Goal: Task Accomplishment & Management: Manage account settings

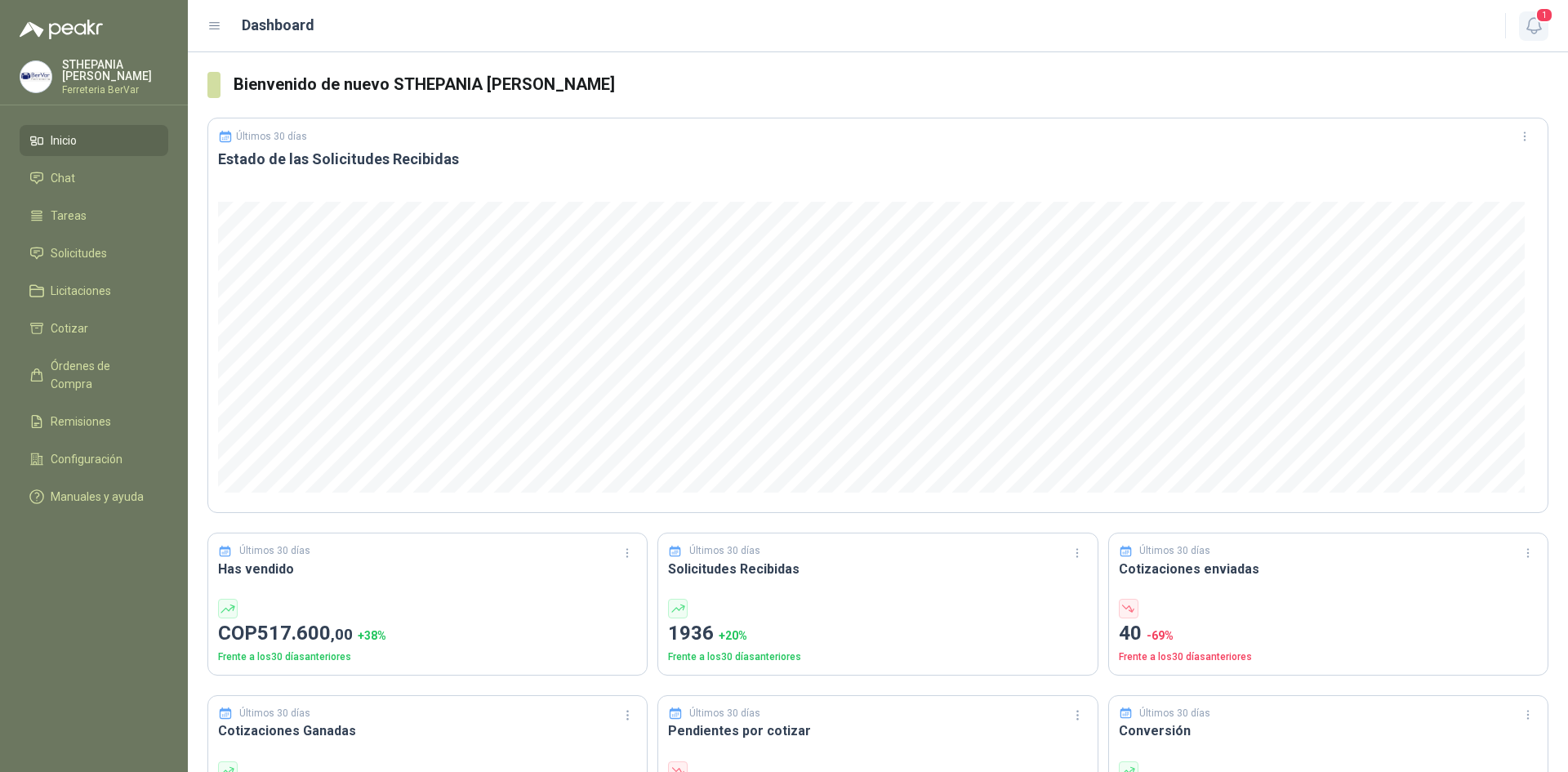
click at [1535, 27] on icon "button" at bounding box center [1534, 26] width 21 height 21
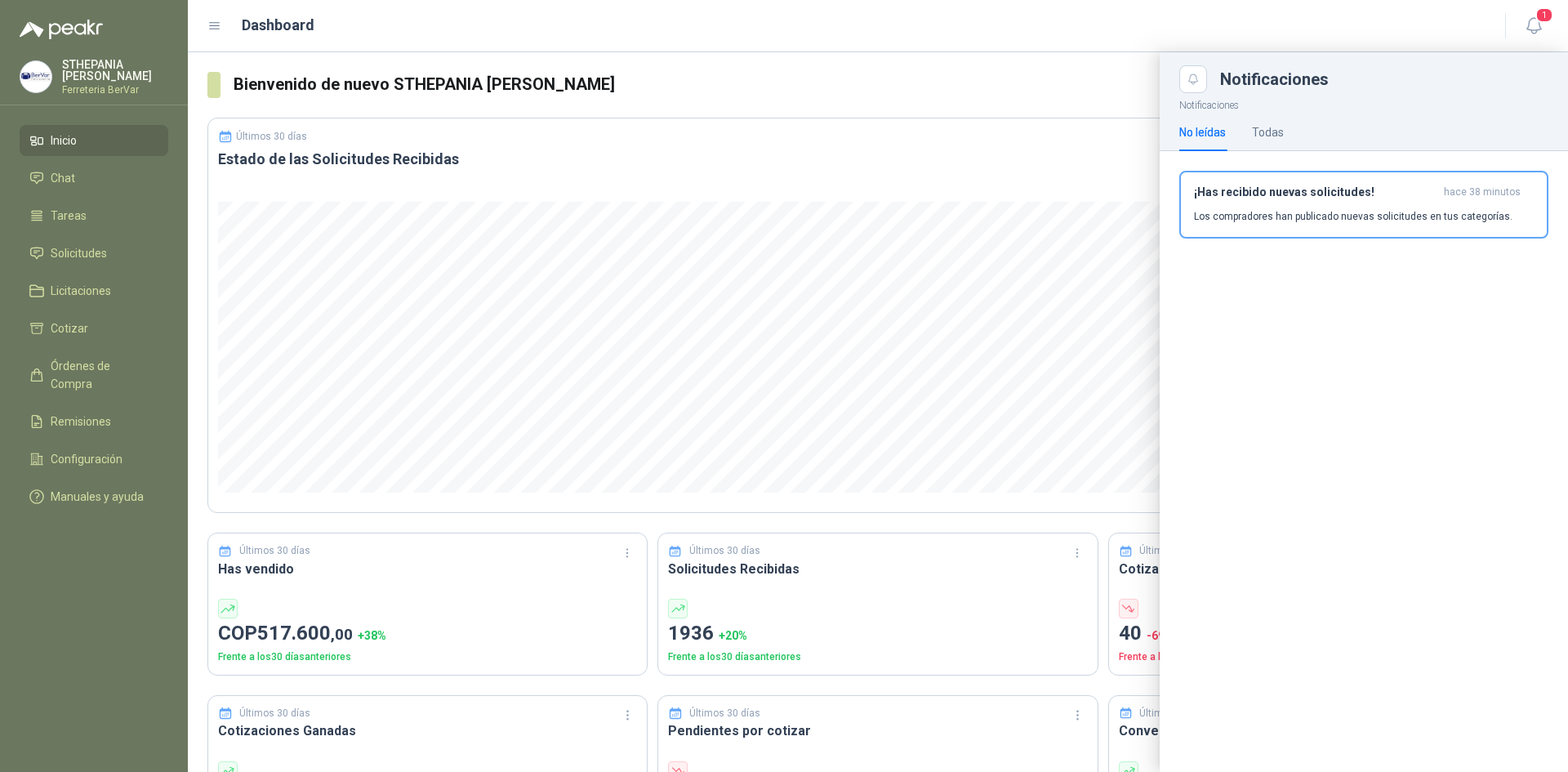
click at [1291, 130] on div "No leídas Todas" at bounding box center [1364, 132] width 370 height 37
click at [1254, 140] on div "Todas" at bounding box center [1268, 132] width 32 height 18
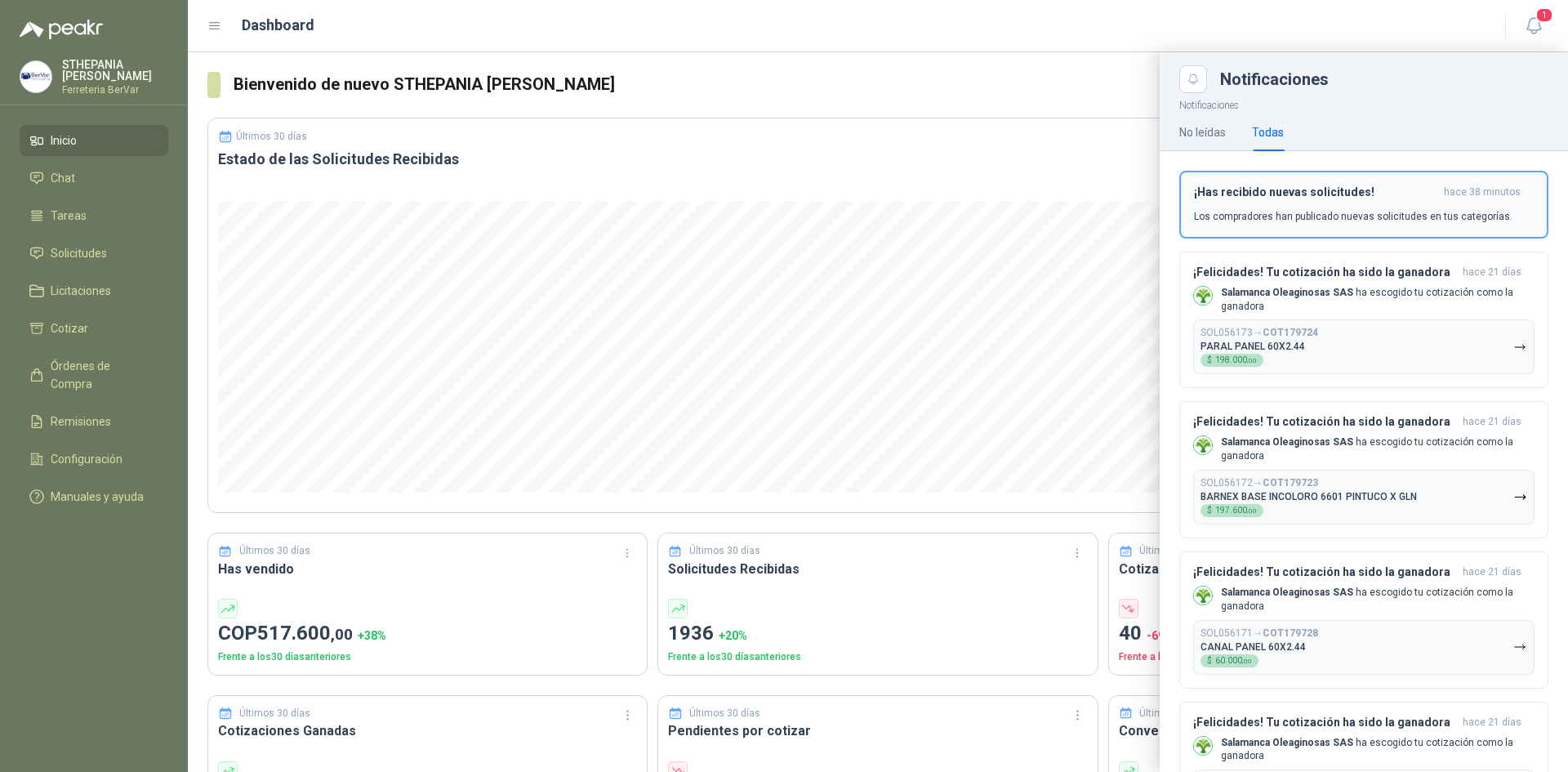
click at [1262, 188] on h3 "¡Has recibido nuevas solicitudes!" at bounding box center [1316, 192] width 243 height 14
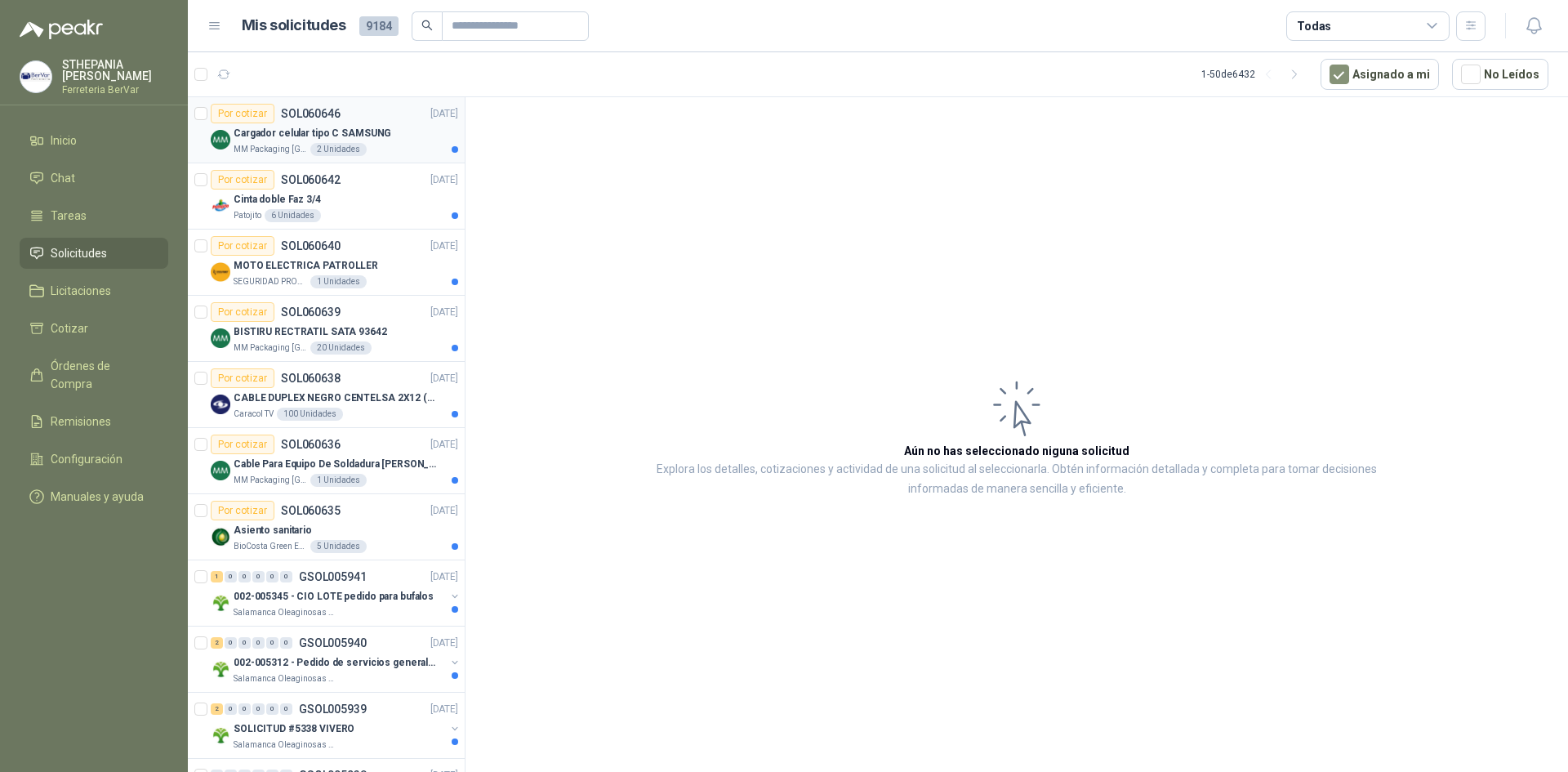
click at [337, 117] on p "SOL060646" at bounding box center [310, 113] width 60 height 12
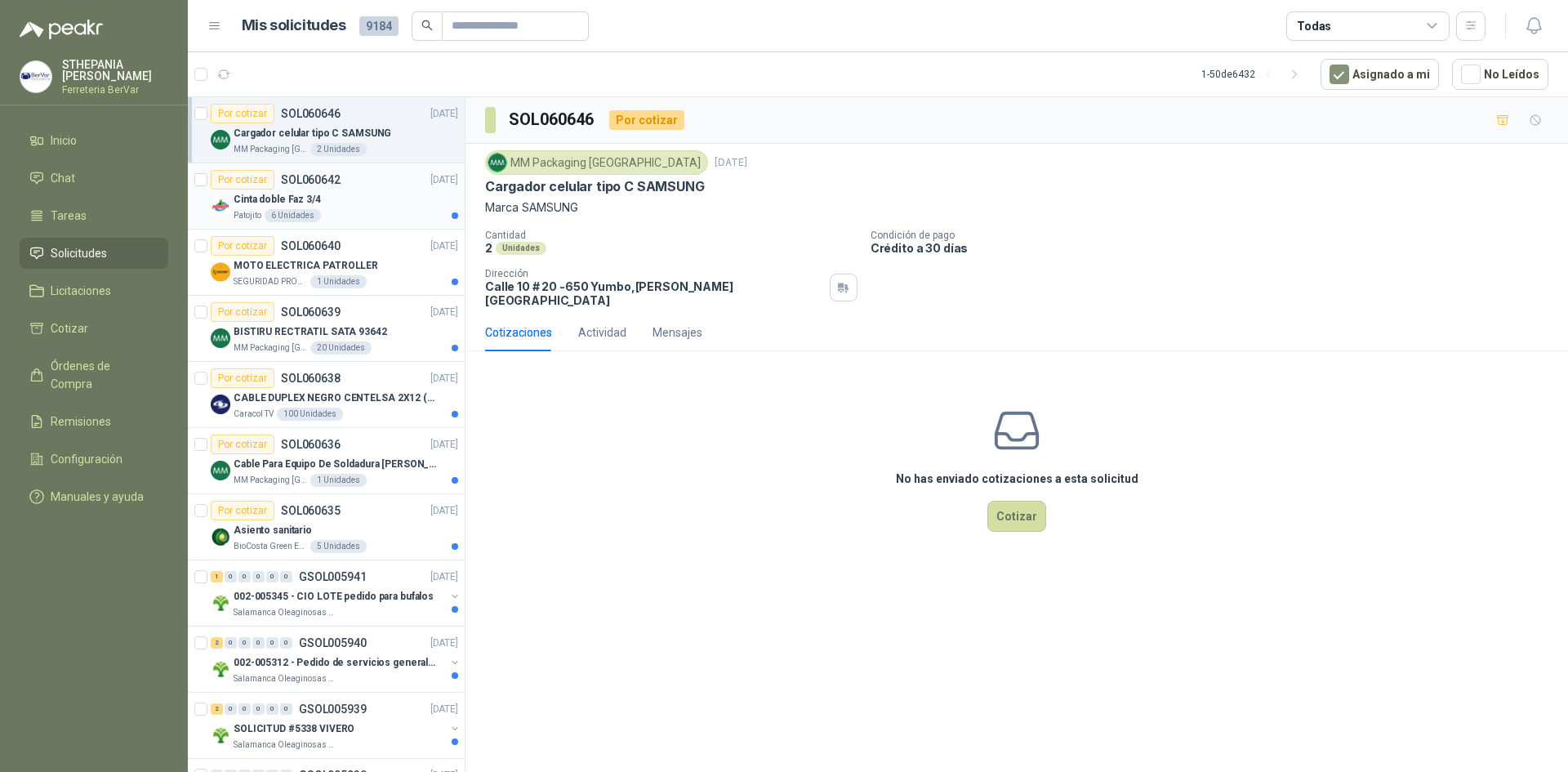
click at [397, 193] on div "Cinta doble Faz 3/4" at bounding box center [346, 199] width 225 height 20
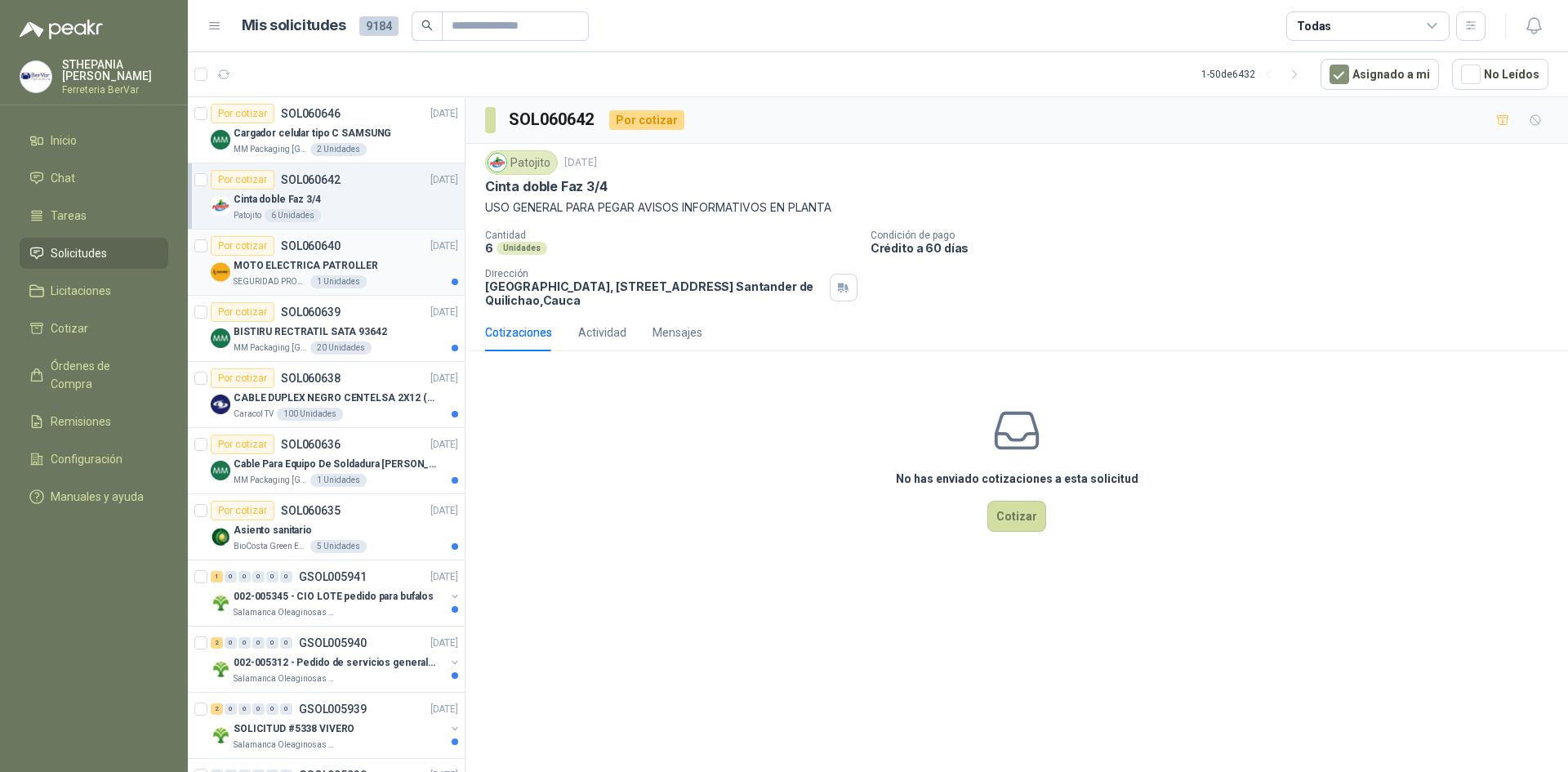
click at [393, 271] on div "MOTO ELECTRICA PATROLLER" at bounding box center [346, 265] width 225 height 20
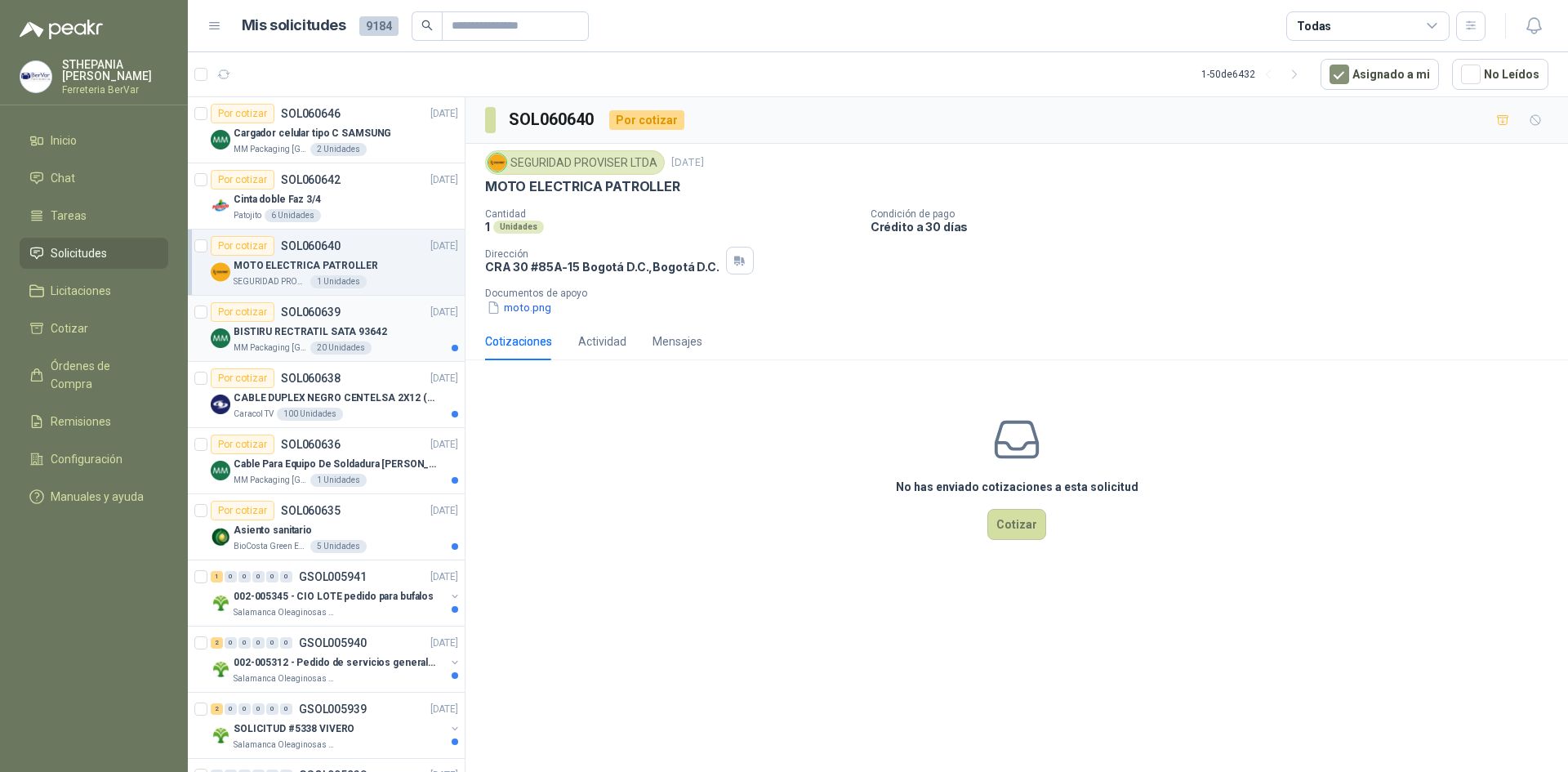
click at [406, 326] on div "BISTIRU RECTRATIL SATA 93642" at bounding box center [346, 332] width 225 height 20
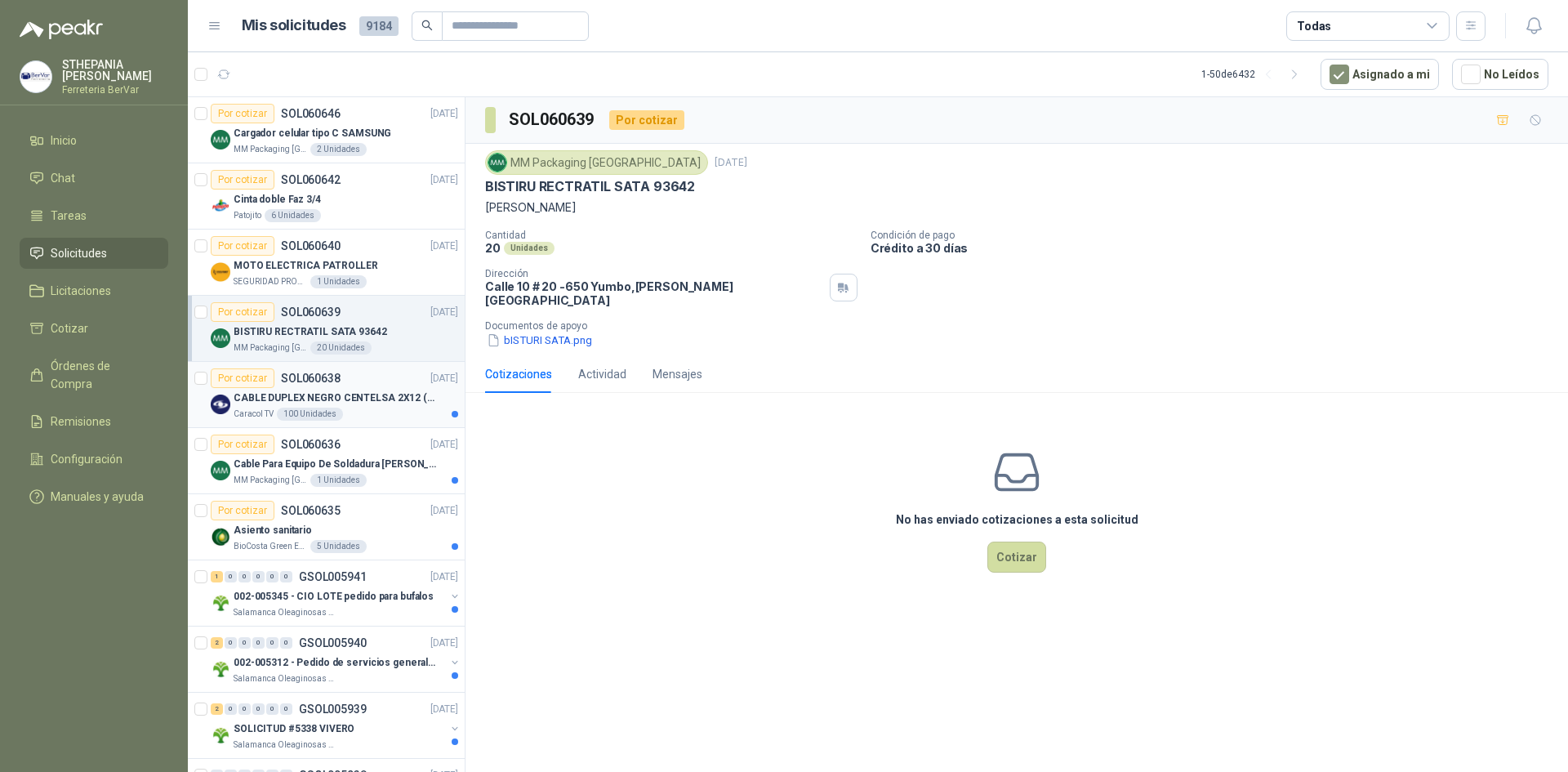
click at [391, 402] on p "CABLE DUPLEX NEGRO CENTELSA 2X12 (COLOR NEGRO)" at bounding box center [335, 398] width 203 height 16
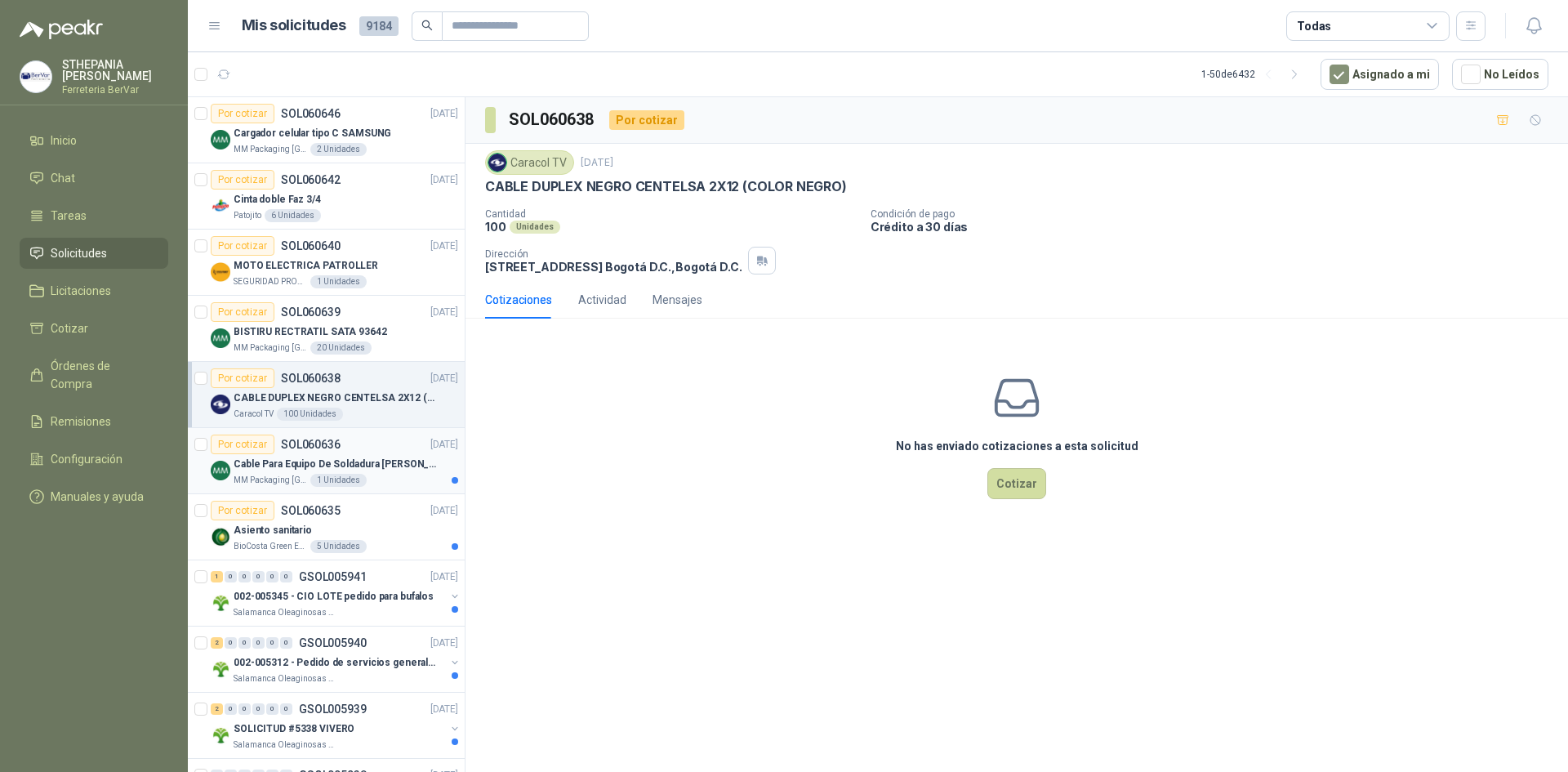
click at [403, 472] on div "Cable Para Equipo De Soldadura [PERSON_NAME]" at bounding box center [346, 464] width 225 height 20
